Goal: Information Seeking & Learning: Learn about a topic

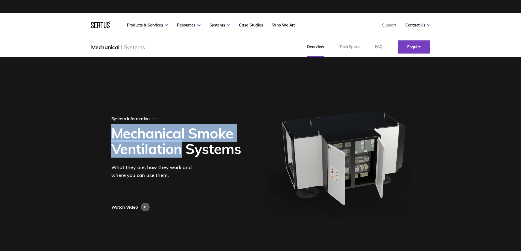
drag, startPoint x: 181, startPoint y: 150, endPoint x: 110, endPoint y: 131, distance: 73.2
click at [110, 131] on div "System Information Mechanical Smoke Ventilation Systems What they are, how they…" at bounding box center [260, 164] width 321 height 214
copy h1 "Mechanical Smoke Ventilation"
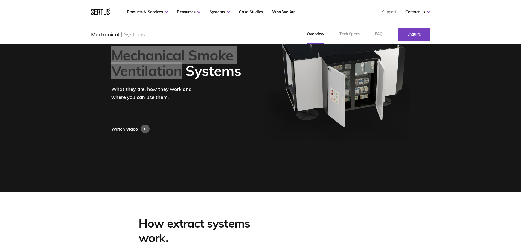
scroll to position [55, 0]
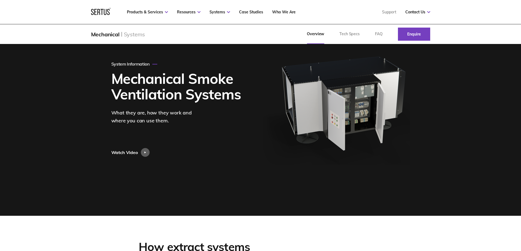
click at [135, 110] on div "What they are, how they work and where you can use them." at bounding box center [156, 117] width 90 height 16
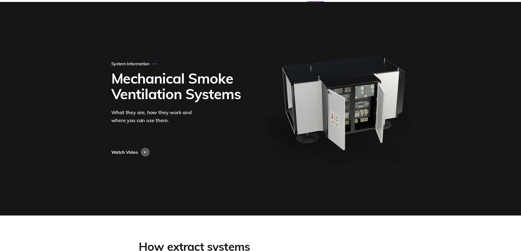
scroll to position [0, 0]
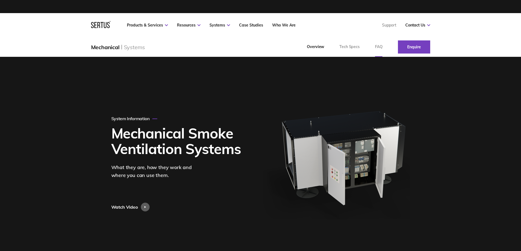
click at [381, 51] on link "FAQ" at bounding box center [378, 47] width 23 height 20
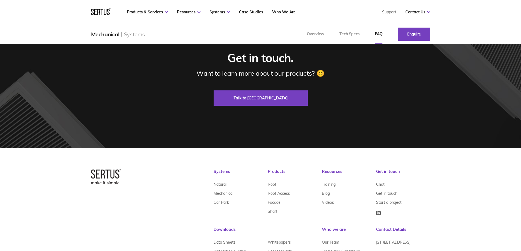
scroll to position [356, 0]
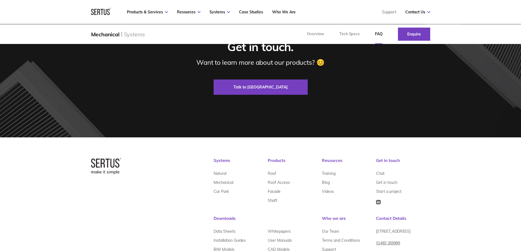
click at [230, 79] on div "Get in touch. Want to learn more about our products? 😊 Talk to us" at bounding box center [260, 67] width 299 height 55
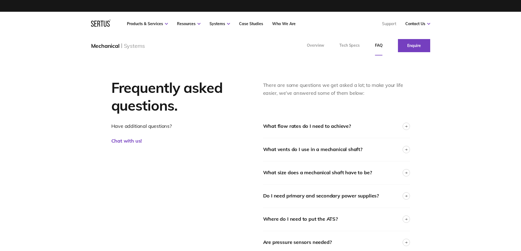
scroll to position [0, 0]
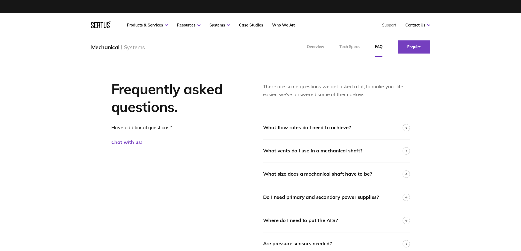
click at [116, 145] on p "Chat with us!" at bounding box center [178, 143] width 135 height 8
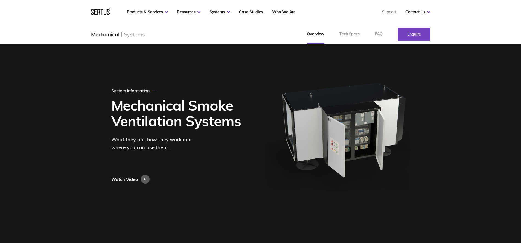
scroll to position [27, 0]
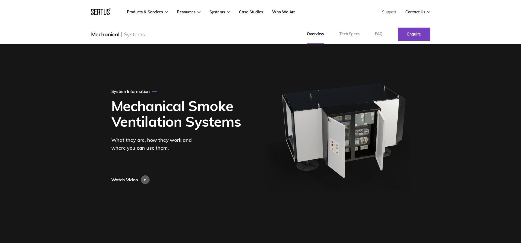
click at [60, 151] on div "System Information Mechanical Smoke Ventilation Systems What they are, how they…" at bounding box center [260, 137] width 521 height 214
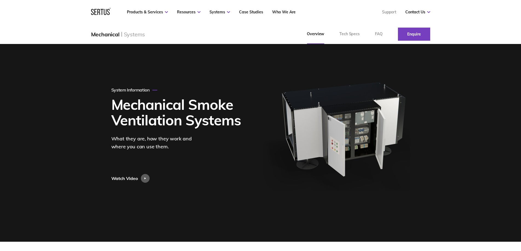
scroll to position [0, 0]
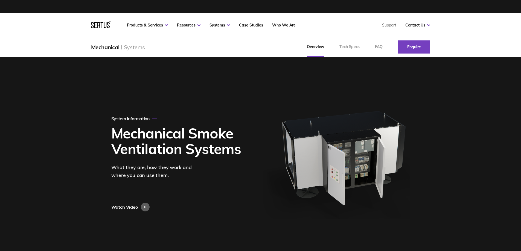
click at [74, 166] on div "System Information Mechanical Smoke Ventilation Systems What they are, how they…" at bounding box center [260, 164] width 521 height 214
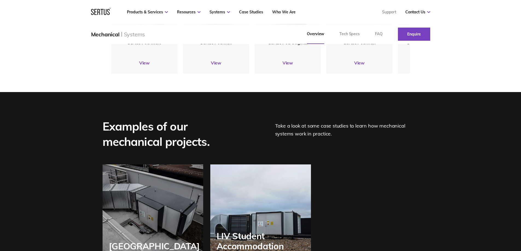
scroll to position [738, 0]
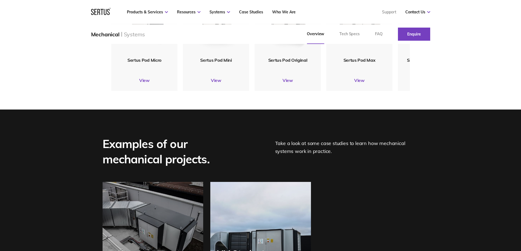
drag, startPoint x: 113, startPoint y: 173, endPoint x: 100, endPoint y: 176, distance: 13.5
click at [113, 167] on div "Examples of our mechanical projects." at bounding box center [177, 151] width 148 height 31
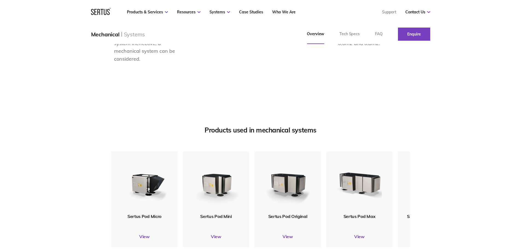
scroll to position [684, 0]
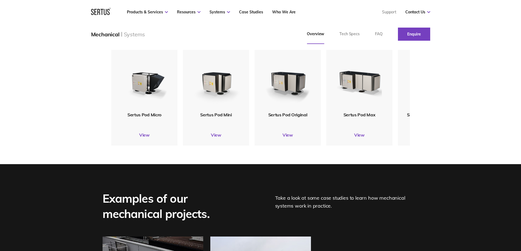
click at [82, 109] on div "Products used in mechanical systems Sertus Pod Micro View Sertus Pod Mini View …" at bounding box center [260, 83] width 521 height 162
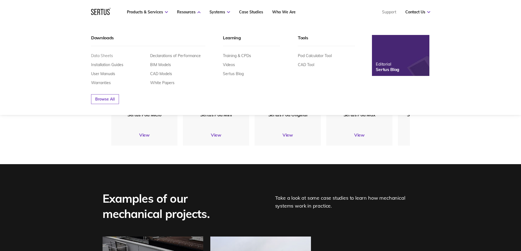
click at [103, 56] on link "Data Sheets" at bounding box center [102, 55] width 22 height 5
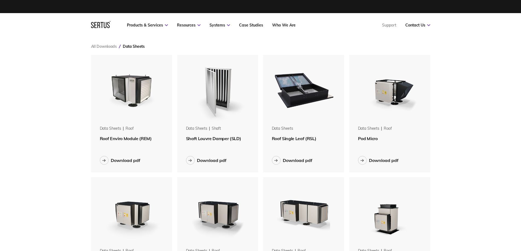
scroll to position [742, 348]
click at [139, 141] on span "Roof Enviro Module (REM)" at bounding box center [126, 138] width 52 height 5
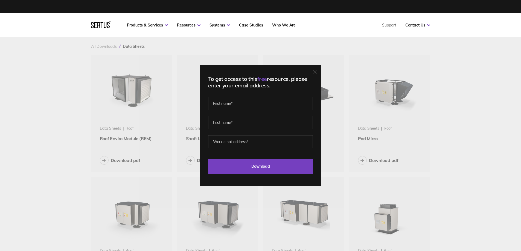
click at [319, 70] on div "To get access to this free resource, please enter your email address. Last Down…" at bounding box center [260, 126] width 121 height 122
click at [317, 70] on icon at bounding box center [315, 72] width 4 height 4
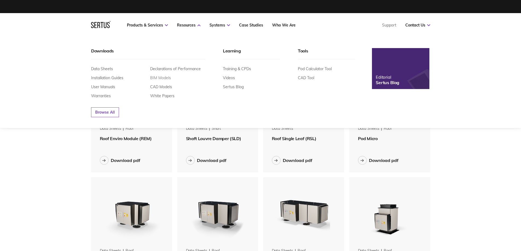
click at [162, 77] on link "BIM Models" at bounding box center [160, 77] width 21 height 5
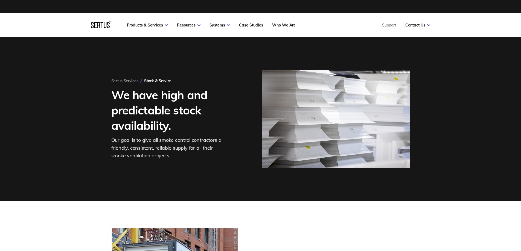
drag, startPoint x: 321, startPoint y: 107, endPoint x: 338, endPoint y: 62, distance: 48.8
click at [321, 107] on img at bounding box center [336, 119] width 148 height 98
